Goal: Information Seeking & Learning: Learn about a topic

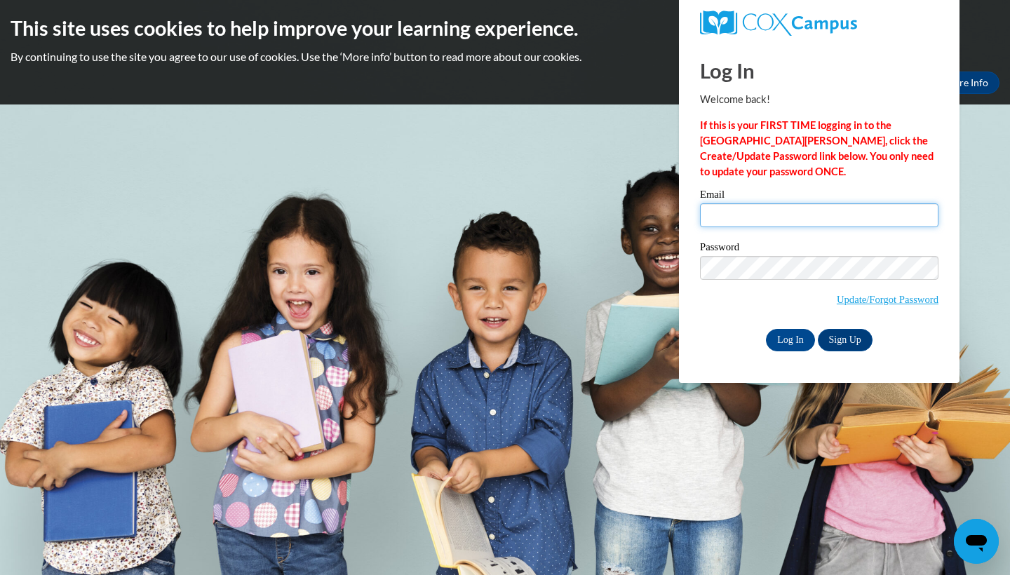
type input "ersotoaragon@valdosta.edu"
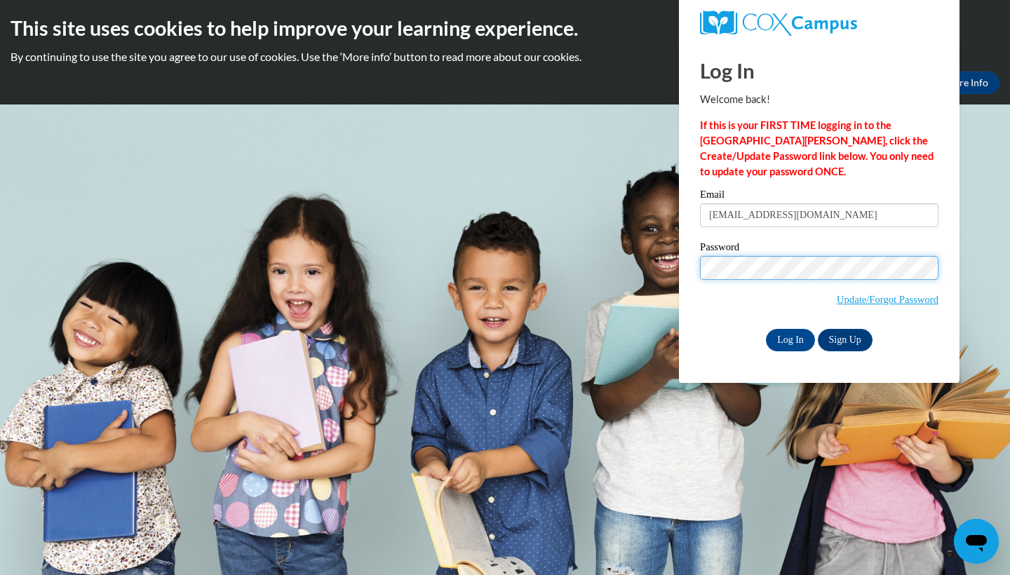
click at [789, 337] on input "Log In" at bounding box center [790, 340] width 49 height 22
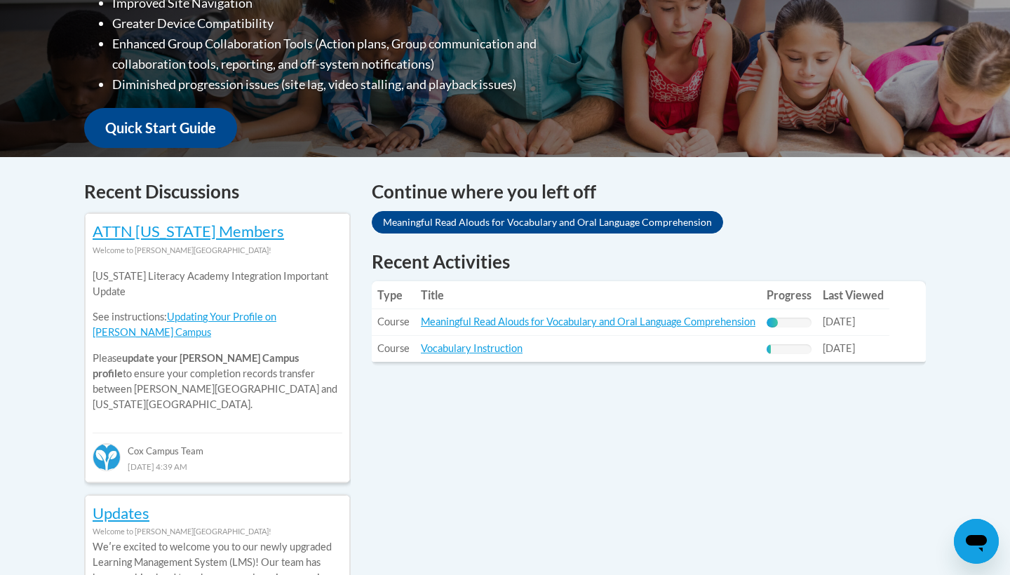
scroll to position [451, 0]
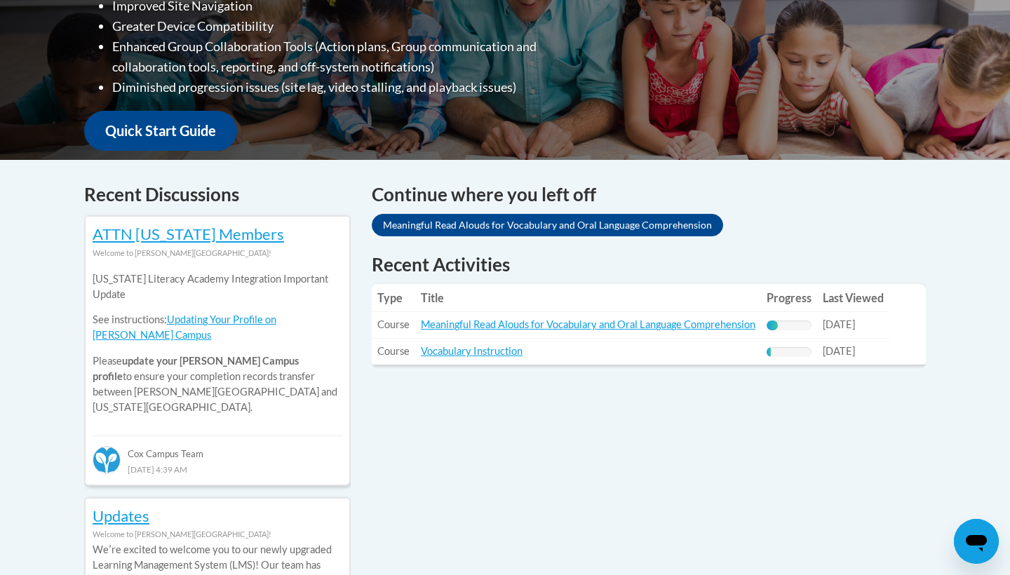
click at [676, 214] on link "Meaningful Read Alouds for Vocabulary and Oral Language Comprehension" at bounding box center [547, 225] width 351 height 22
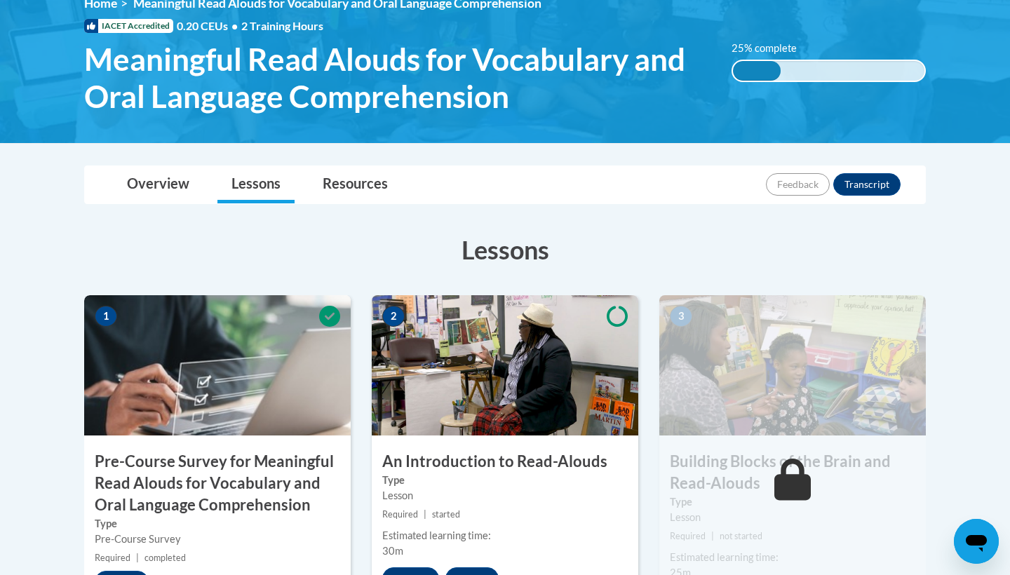
scroll to position [295, 0]
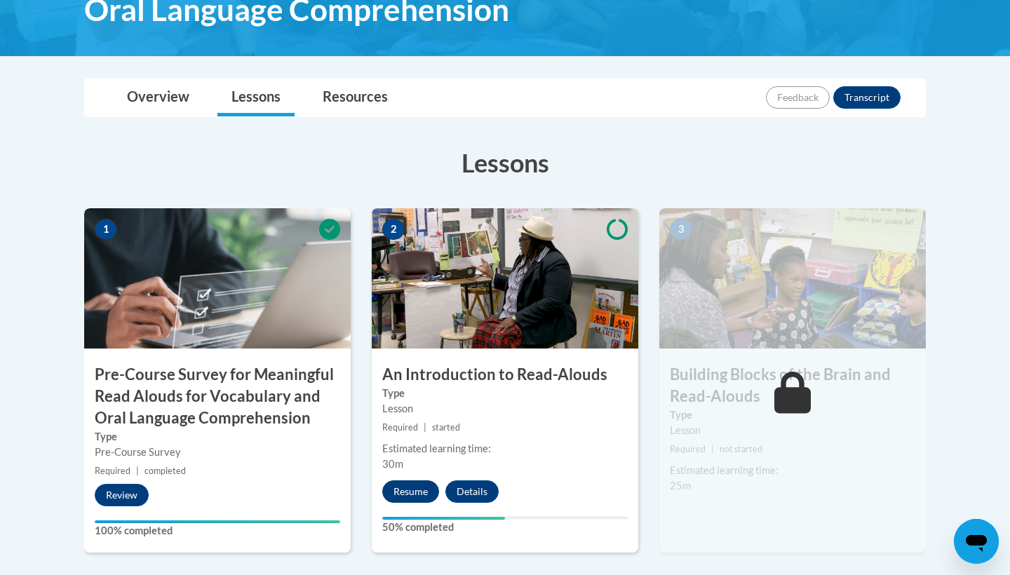
click at [410, 492] on button "Resume" at bounding box center [410, 491] width 57 height 22
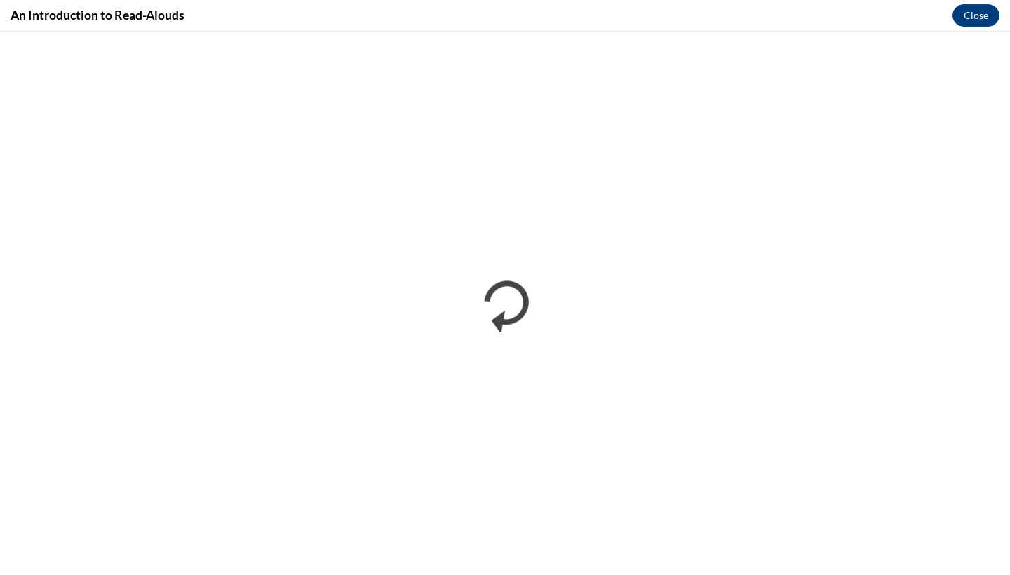
scroll to position [0, 0]
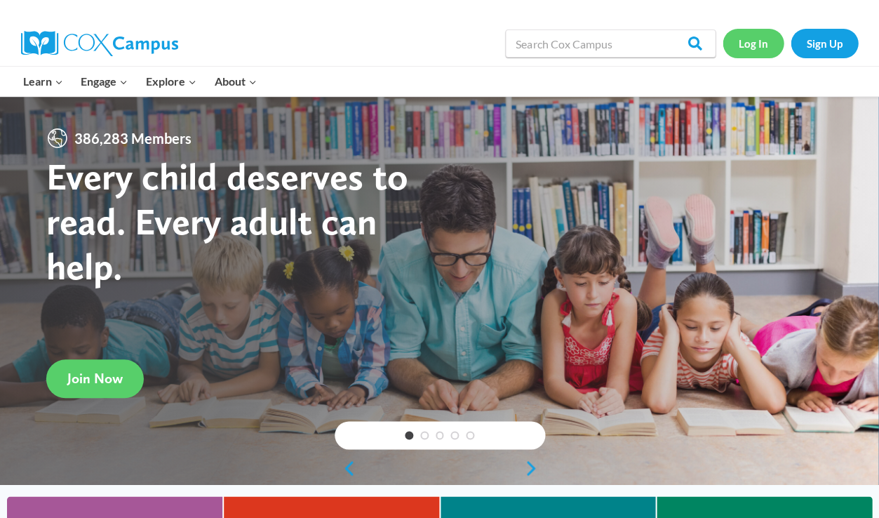
click at [432, 43] on link "Log In" at bounding box center [752, 43] width 61 height 29
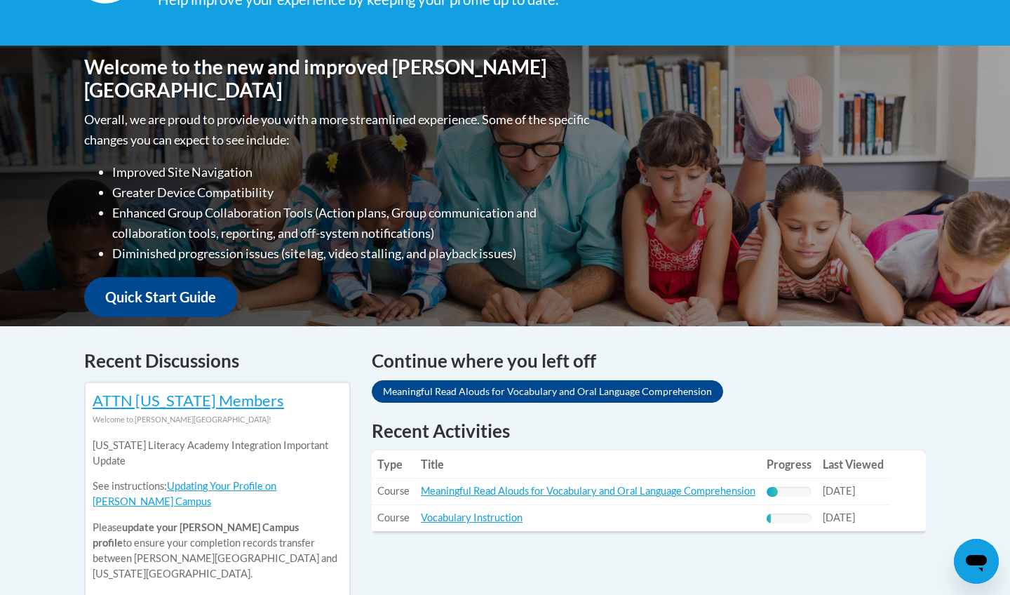
scroll to position [325, 0]
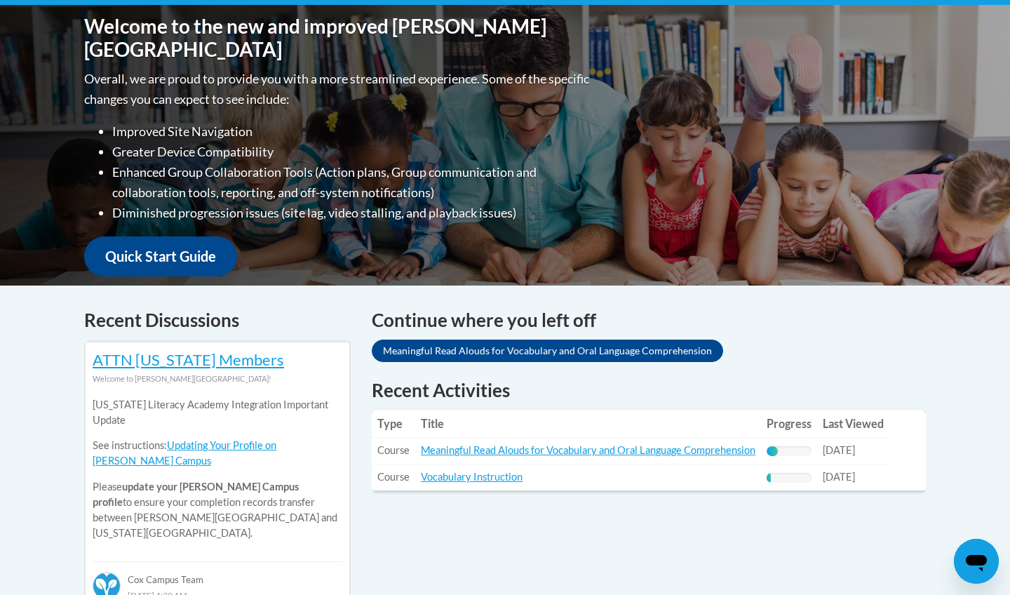
click at [433, 340] on link "Meaningful Read Alouds for Vocabulary and Oral Language Comprehension" at bounding box center [547, 351] width 351 height 22
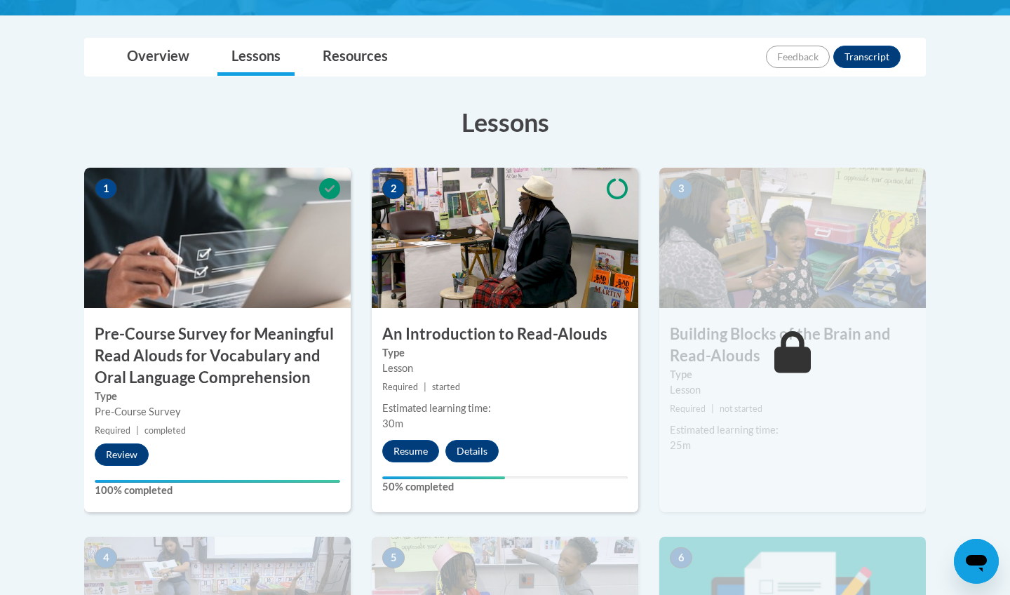
scroll to position [361, 0]
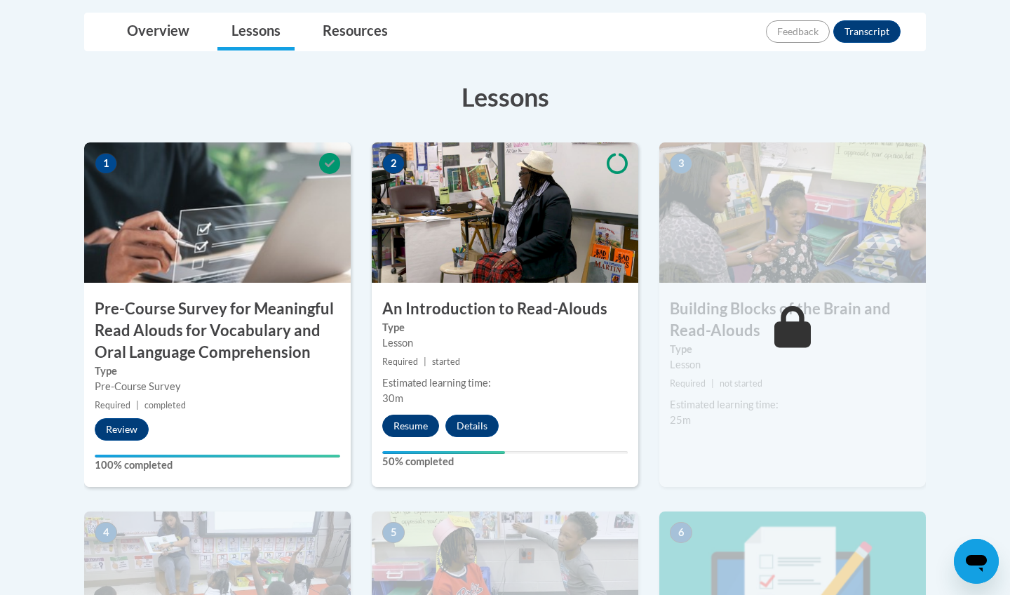
click at [415, 426] on button "Resume" at bounding box center [410, 426] width 57 height 22
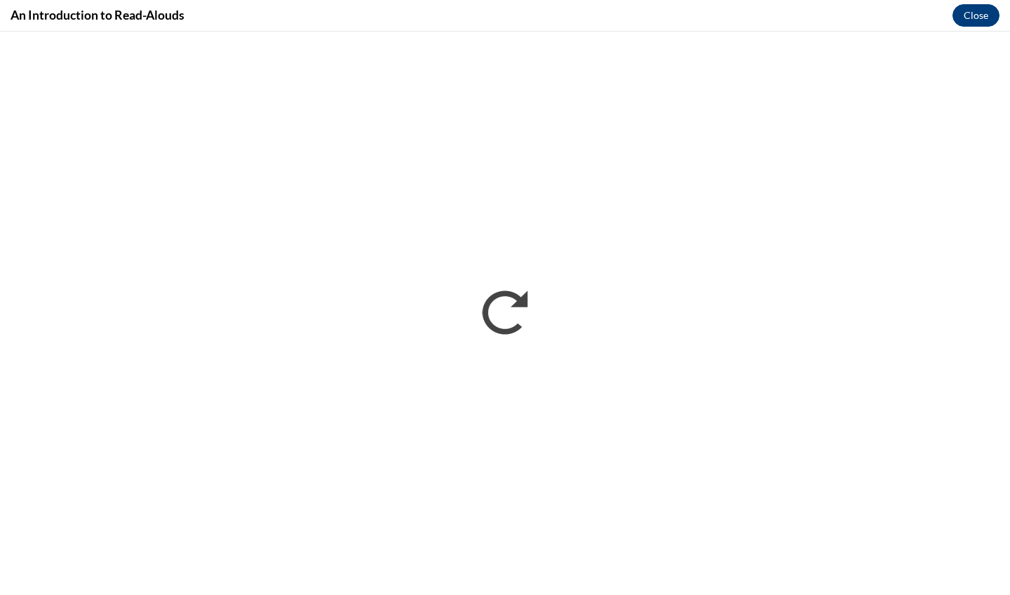
click at [979, 24] on button "Close" at bounding box center [976, 15] width 47 height 22
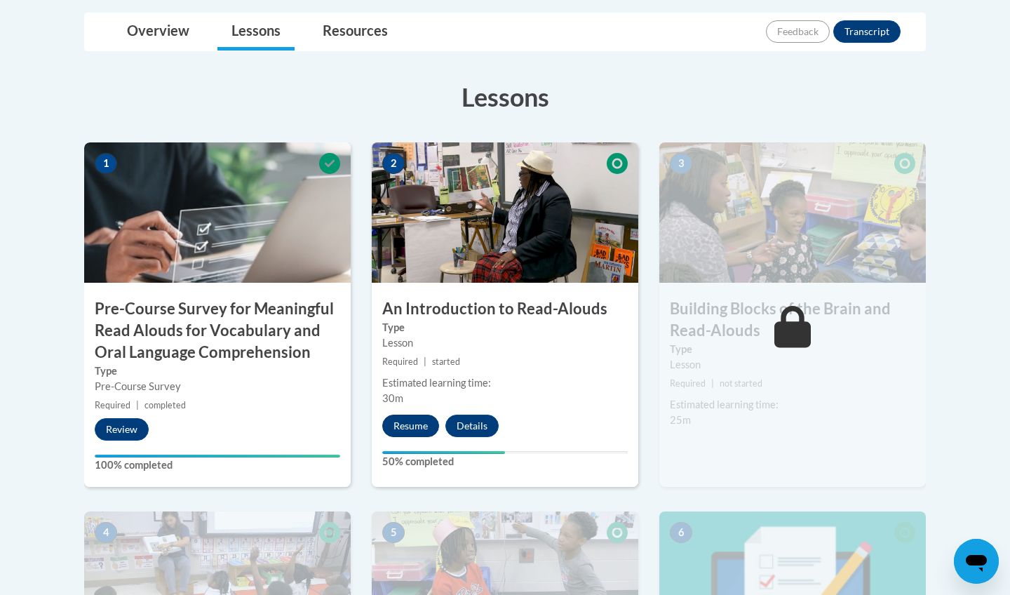
click at [412, 419] on button "Resume" at bounding box center [410, 426] width 57 height 22
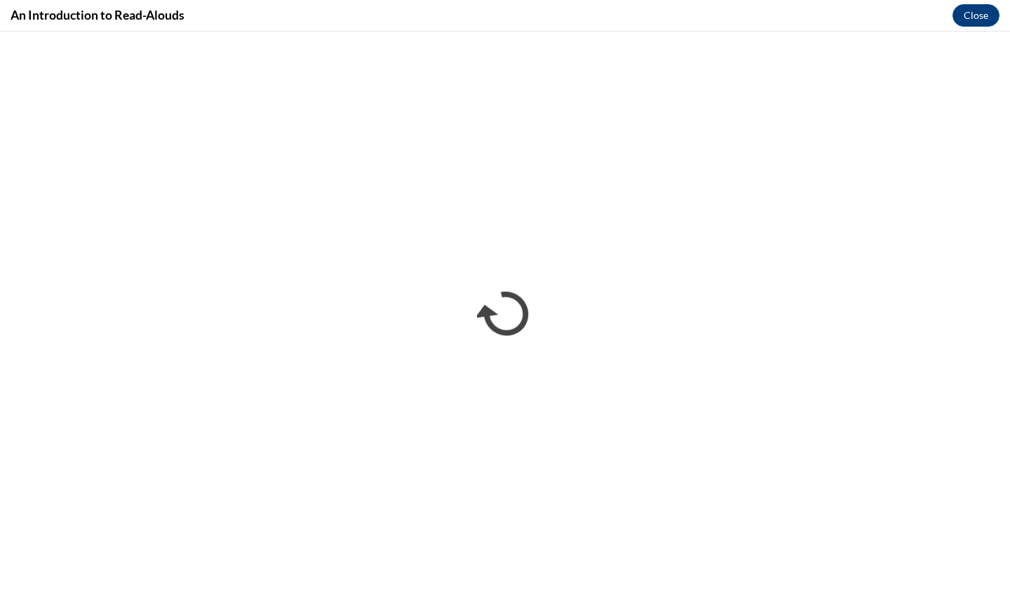
scroll to position [0, 0]
click at [976, 4] on button "Close" at bounding box center [976, 15] width 47 height 22
